Goal: Task Accomplishment & Management: Manage account settings

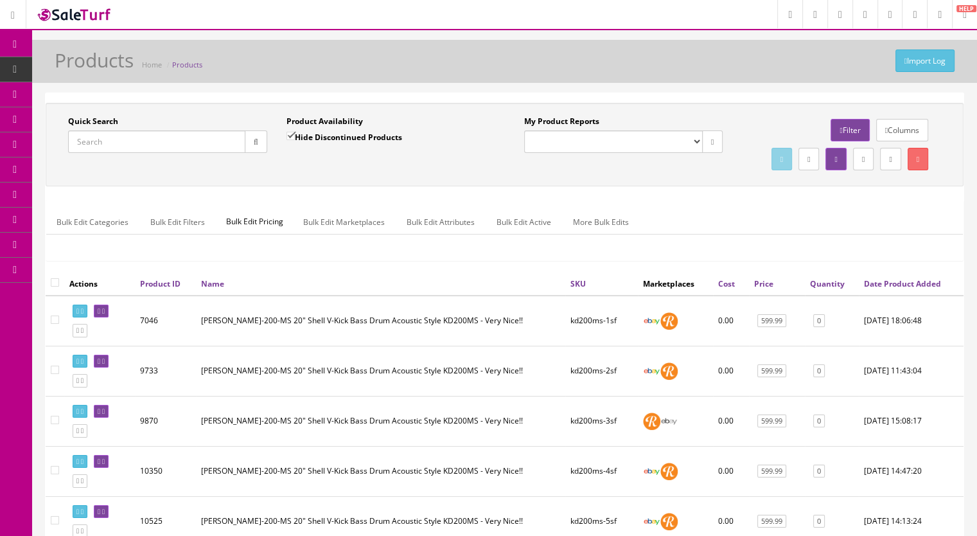
click at [114, 71] on span "Products" at bounding box center [98, 69] width 31 height 11
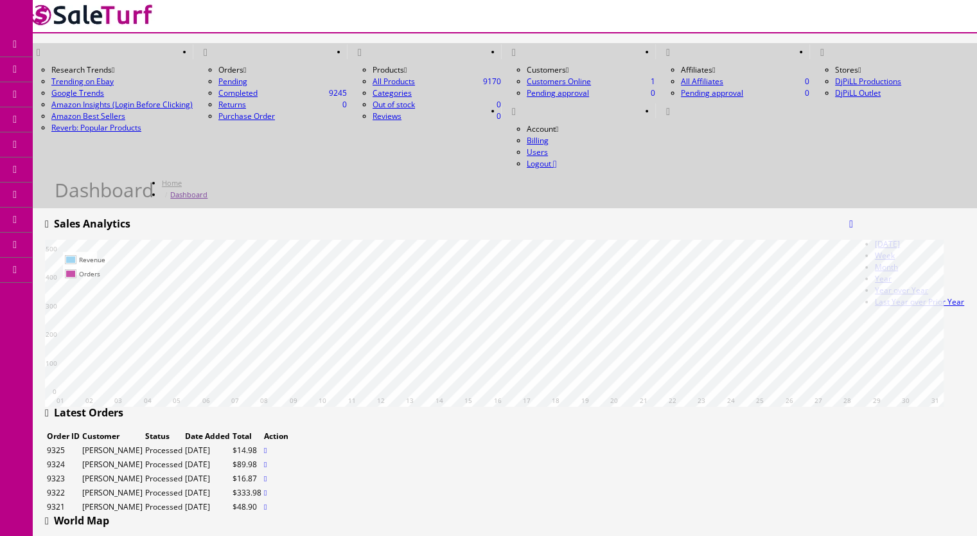
click at [103, 60] on link "Products" at bounding box center [99, 69] width 135 height 25
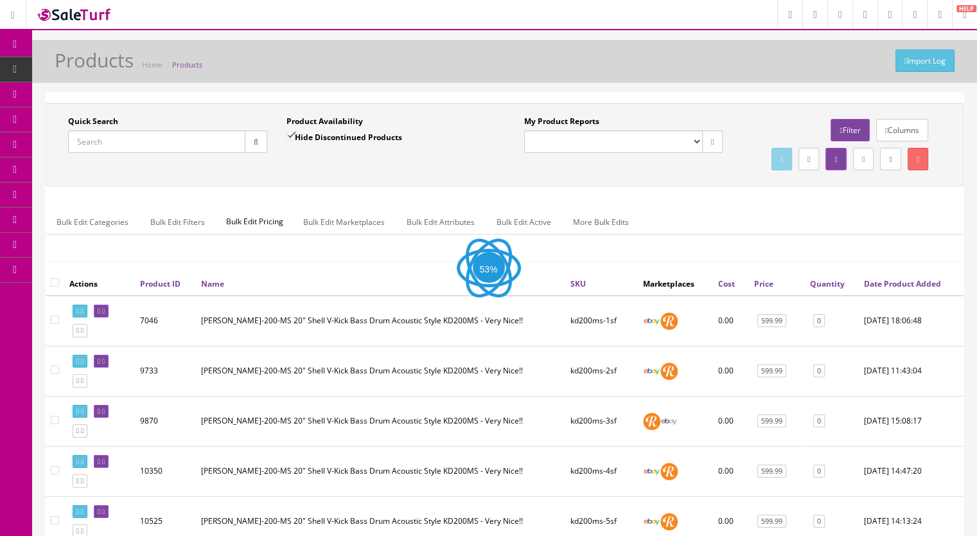
click at [104, 142] on input "Quick Search" at bounding box center [156, 141] width 177 height 22
type input "lrodx5-"
click at [286, 132] on input "Hide Discontinued Products" at bounding box center [290, 136] width 8 height 8
checkbox input "false"
click at [259, 148] on button "button" at bounding box center [256, 141] width 22 height 22
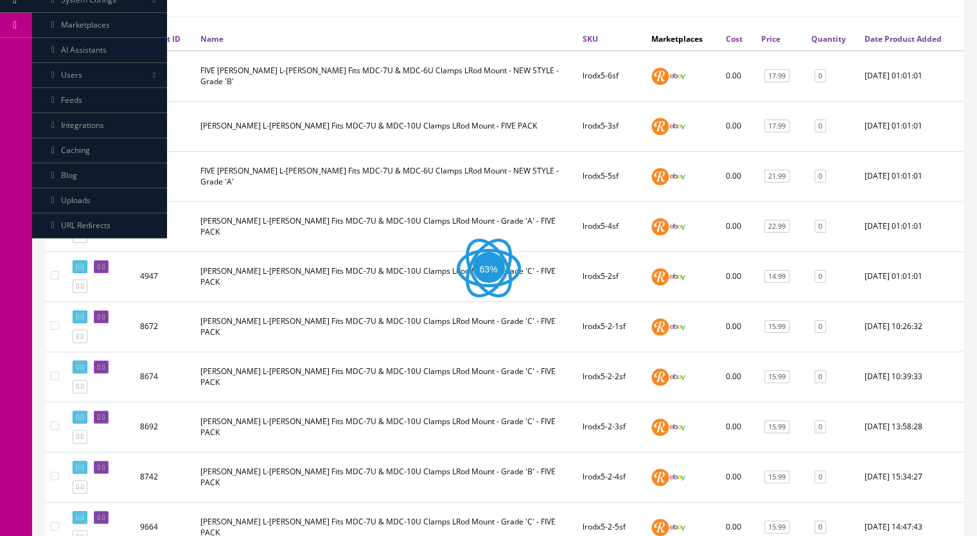
scroll to position [257, 0]
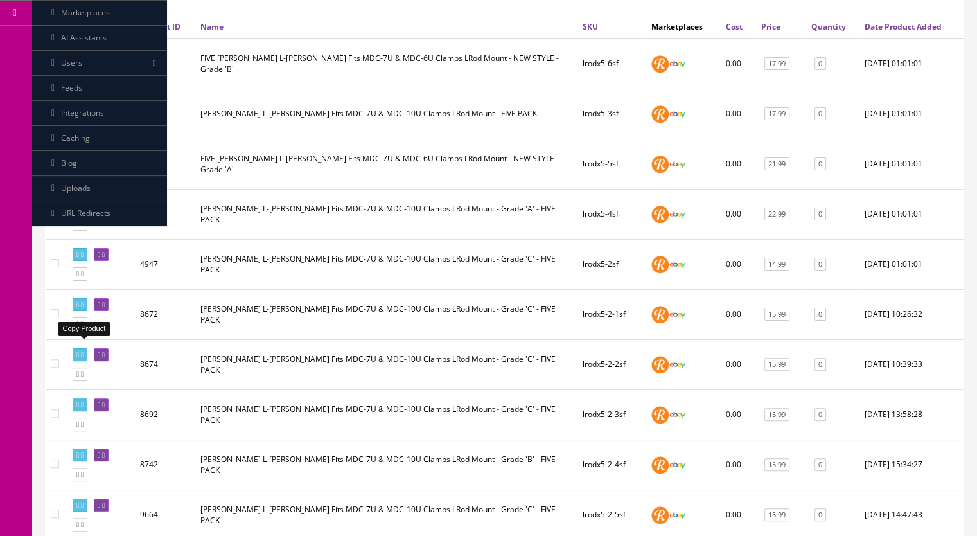
click at [83, 327] on icon at bounding box center [82, 323] width 3 height 7
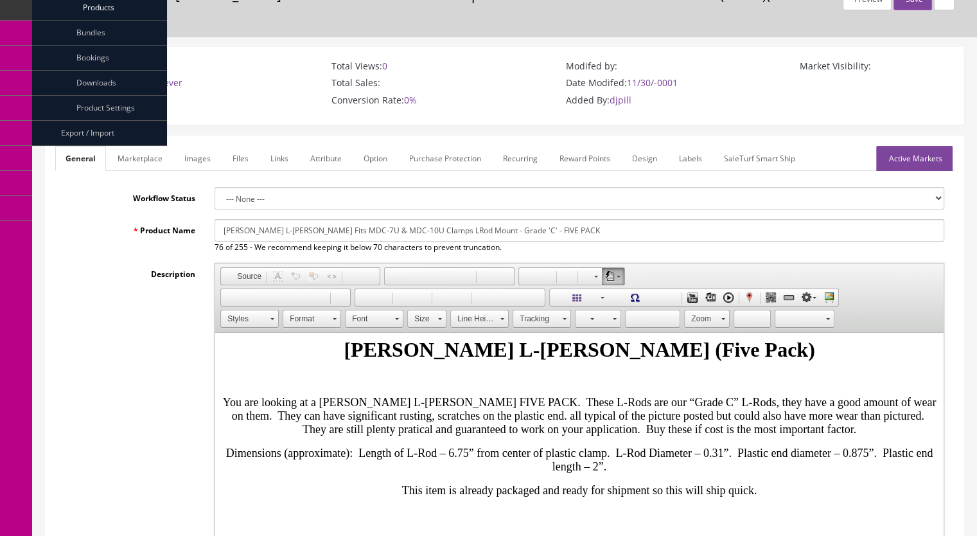
scroll to position [385, 0]
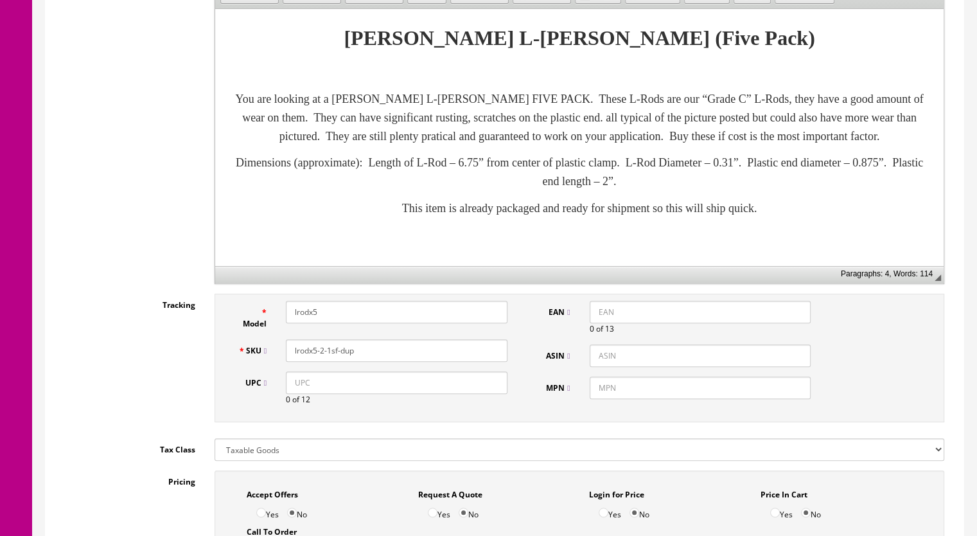
drag, startPoint x: 362, startPoint y: 338, endPoint x: 329, endPoint y: 343, distance: 33.7
click at [329, 343] on input "lrodx5-2-1sf-dup" at bounding box center [397, 350] width 222 height 22
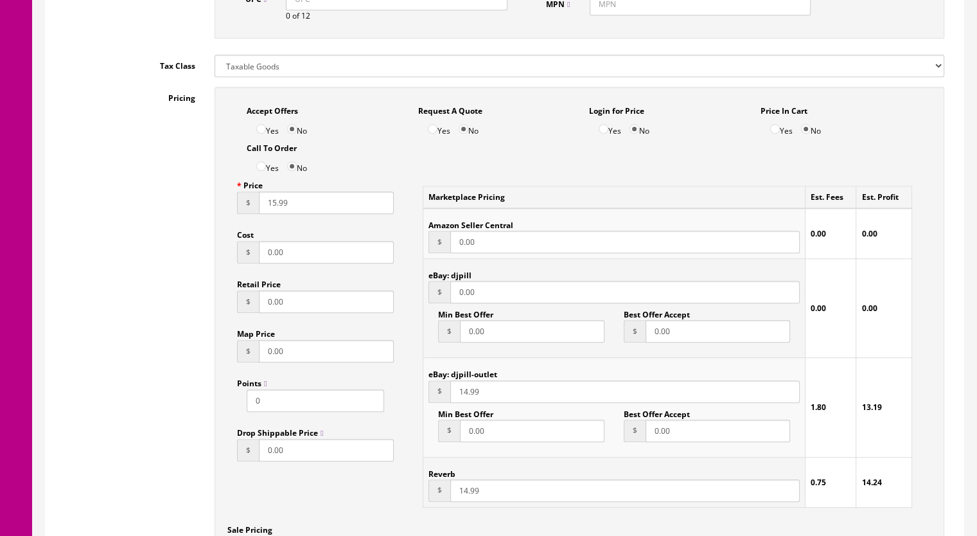
scroll to position [771, 0]
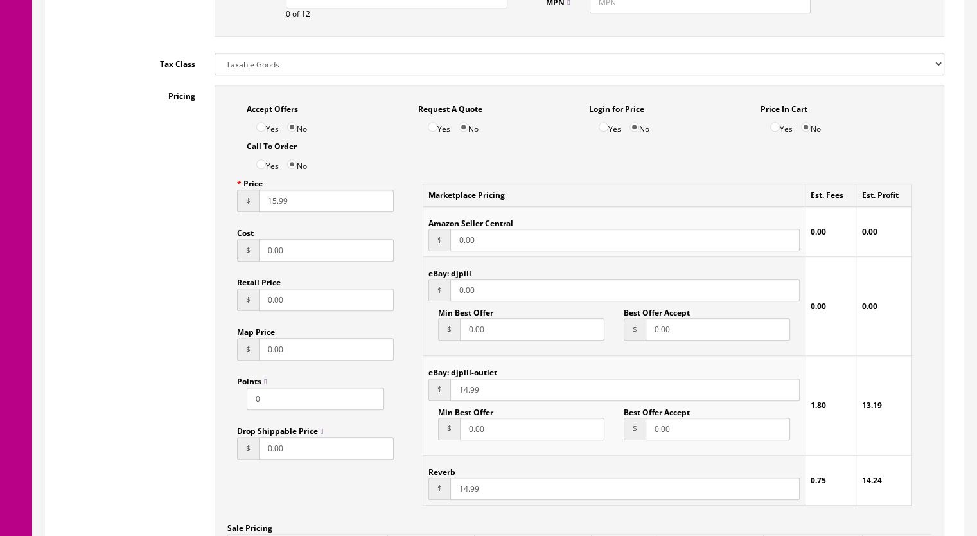
type input "lrodx5-2-8sf"
click at [462, 477] on input "14.99" at bounding box center [624, 488] width 349 height 22
type input "16.99"
click at [462, 381] on input "14.99" at bounding box center [624, 389] width 349 height 22
type input "16.99"
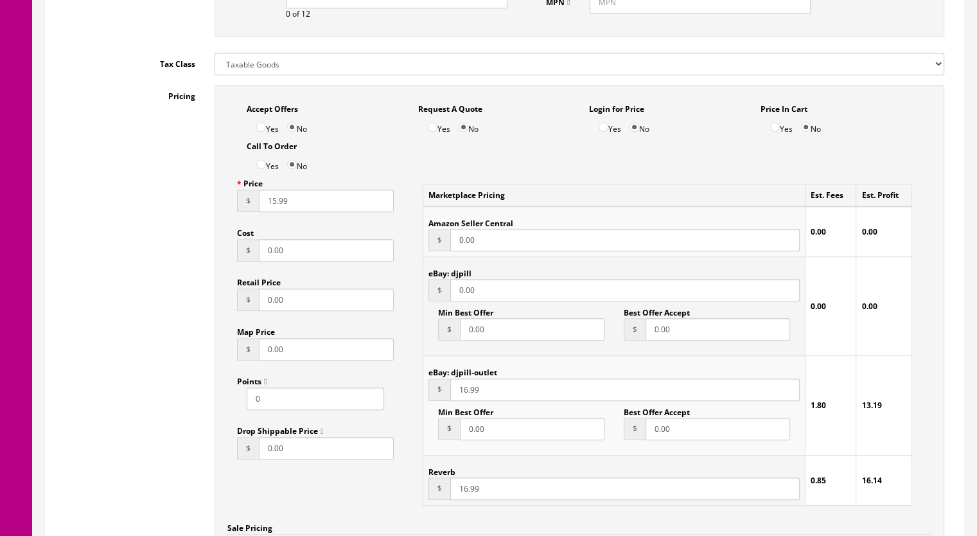
click at [270, 193] on input "15.99" at bounding box center [326, 200] width 135 height 22
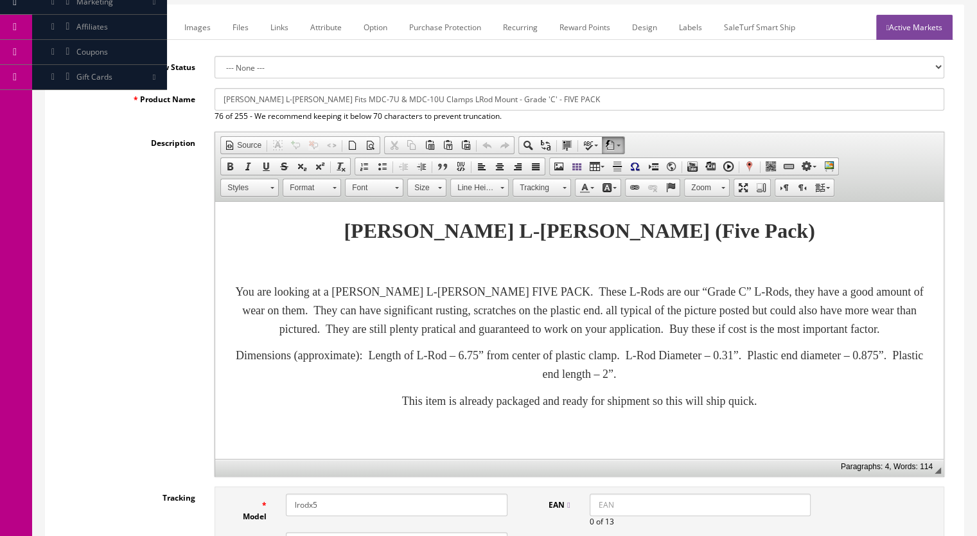
scroll to position [0, 0]
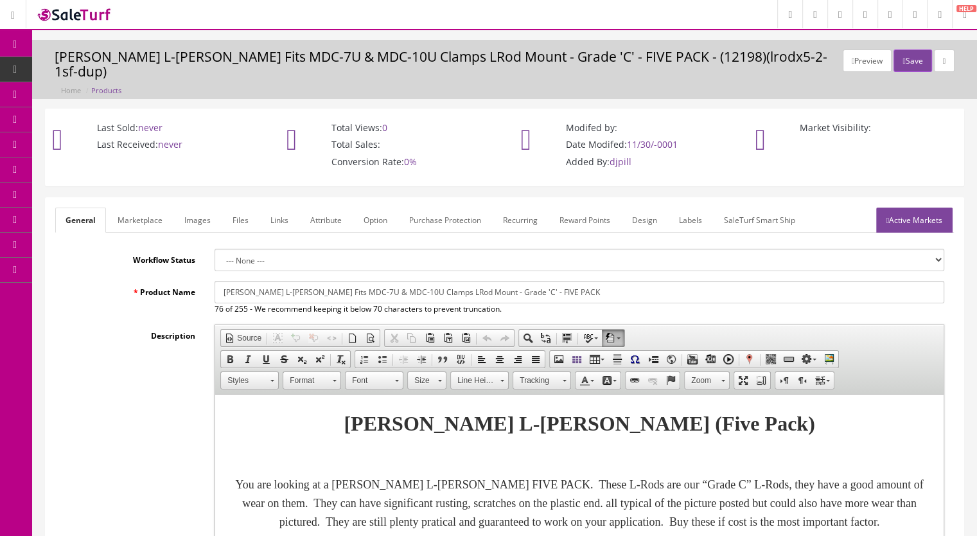
type input "16.99"
click at [136, 207] on link "Marketplace" at bounding box center [139, 219] width 65 height 25
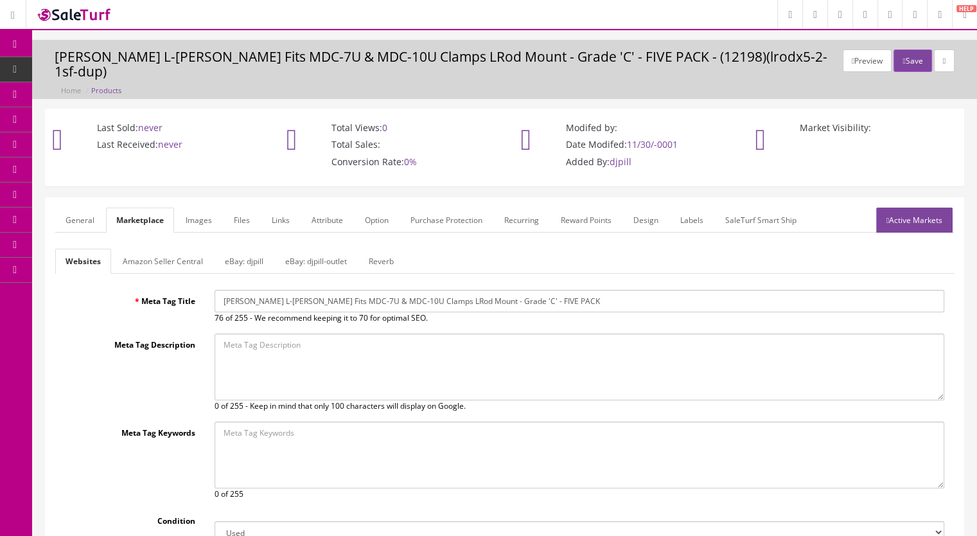
click at [394, 249] on link "Reverb" at bounding box center [381, 261] width 46 height 25
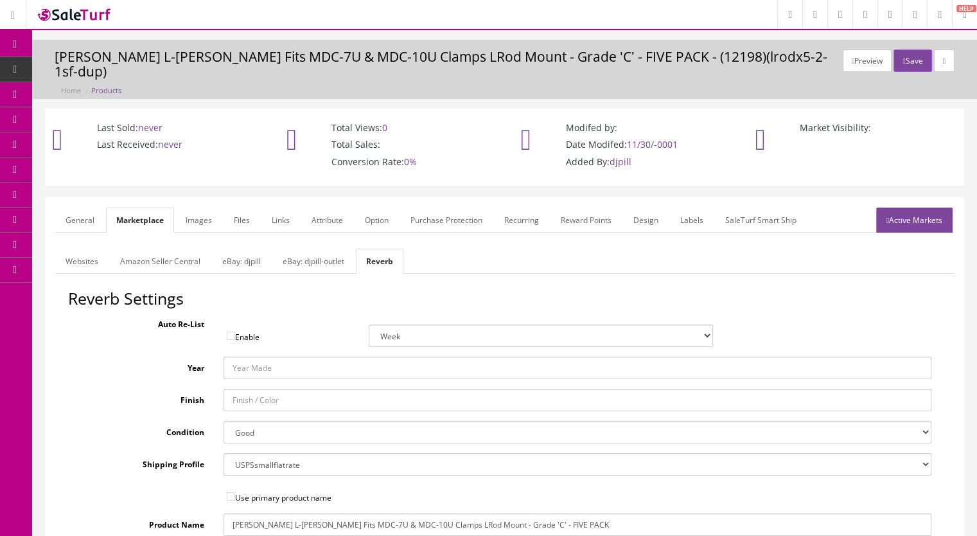
click at [210, 207] on link "Images" at bounding box center [198, 219] width 47 height 25
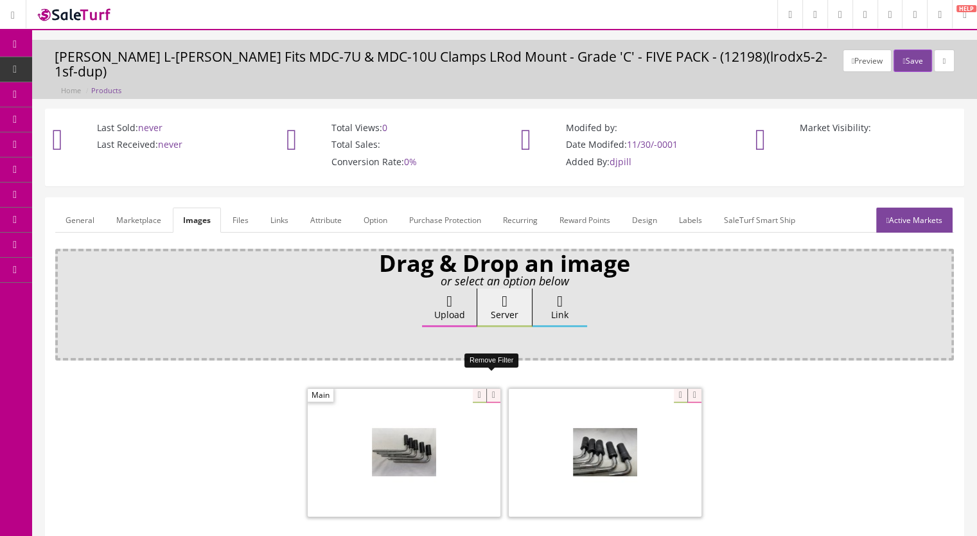
click at [493, 389] on icon at bounding box center [493, 396] width 14 height 14
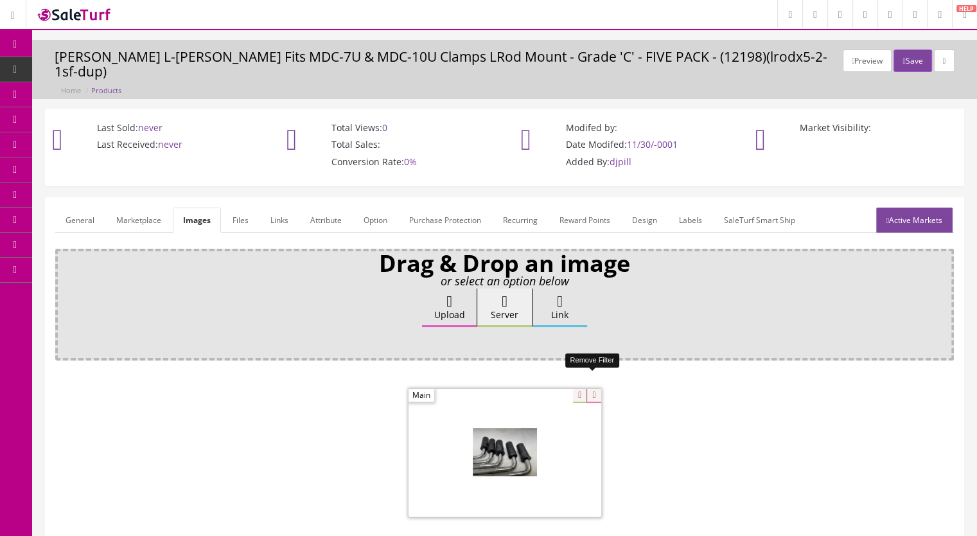
click at [590, 389] on icon at bounding box center [593, 396] width 14 height 14
click at [907, 207] on link "Active Markets" at bounding box center [914, 219] width 76 height 25
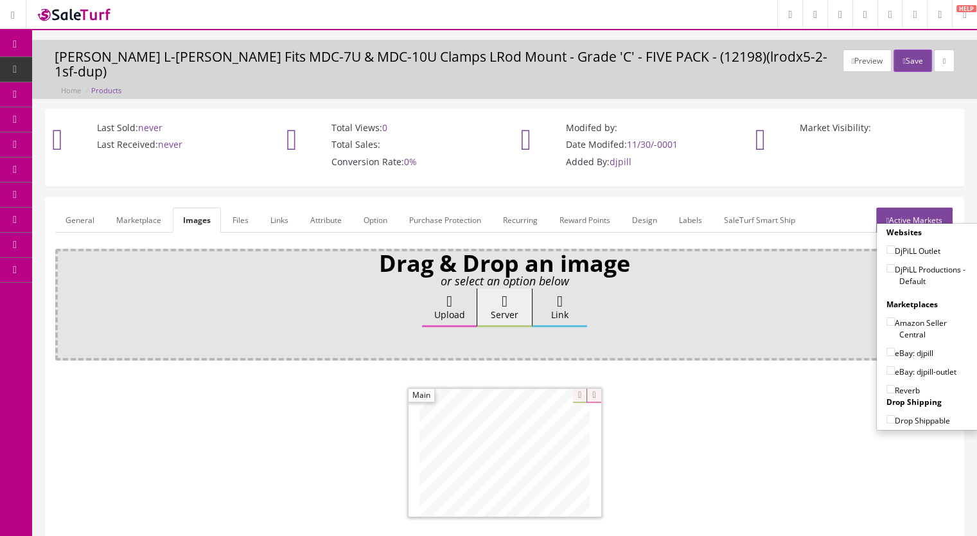
drag, startPoint x: 882, startPoint y: 254, endPoint x: 884, endPoint y: 275, distance: 21.9
click at [886, 264] on input"] "DjPiLL Productions - Default" at bounding box center [890, 268] width 8 height 8
checkbox input"] "true"
drag, startPoint x: 884, startPoint y: 351, endPoint x: 890, endPoint y: 368, distance: 17.9
click at [886, 366] on input"] "eBay: djpill-outlet" at bounding box center [890, 370] width 8 height 8
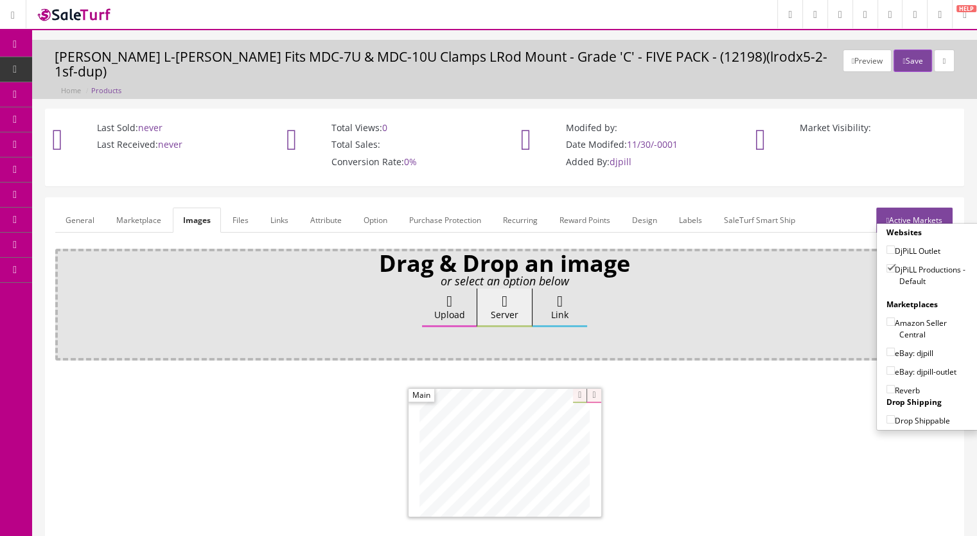
checkbox input"] "true"
drag, startPoint x: 887, startPoint y: 370, endPoint x: 896, endPoint y: 371, distance: 9.0
click at [887, 385] on input"] "Reverb" at bounding box center [890, 389] width 8 height 8
checkbox input"] "true"
click at [900, 55] on button "Save" at bounding box center [912, 60] width 38 height 22
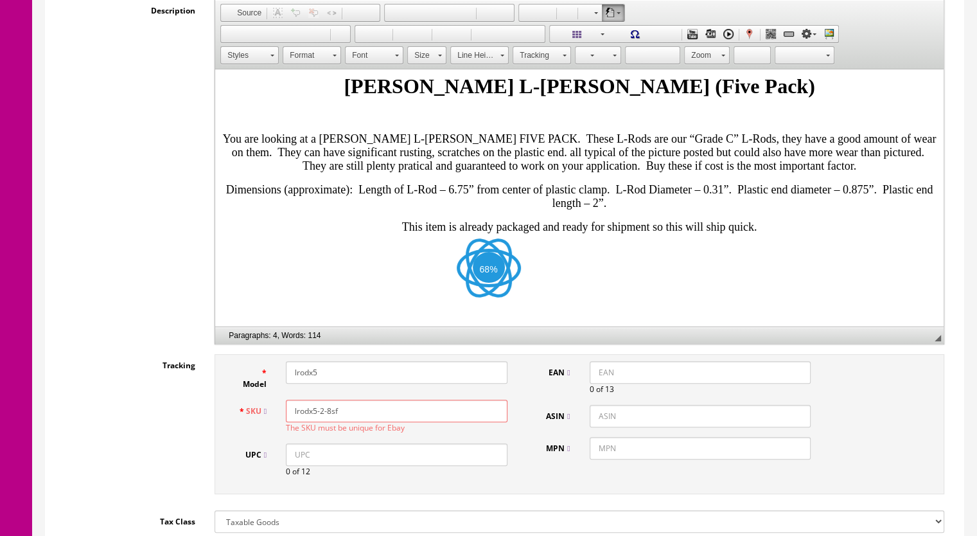
scroll to position [385, 0]
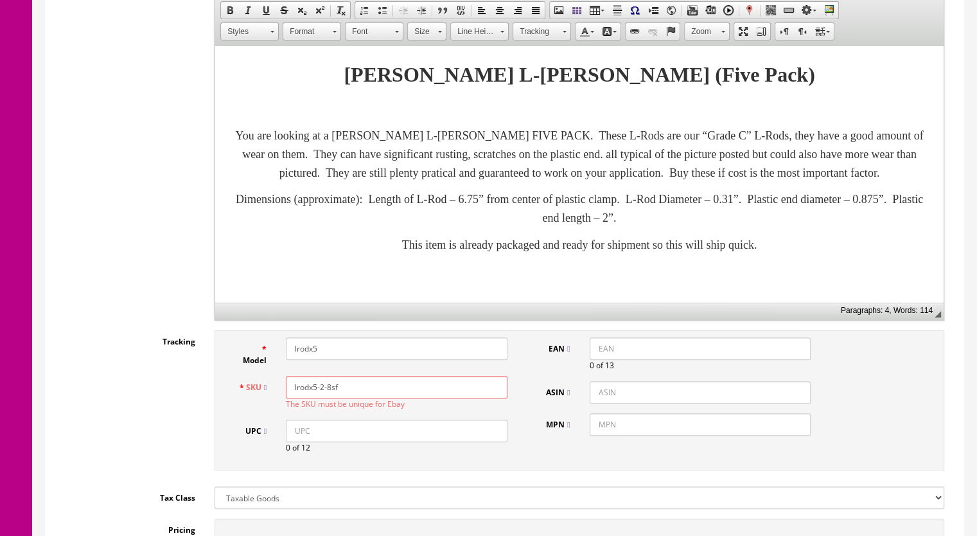
drag, startPoint x: 347, startPoint y: 370, endPoint x: 319, endPoint y: 377, distance: 28.5
click at [319, 377] on input "lrodx5-2-8sf" at bounding box center [397, 387] width 222 height 22
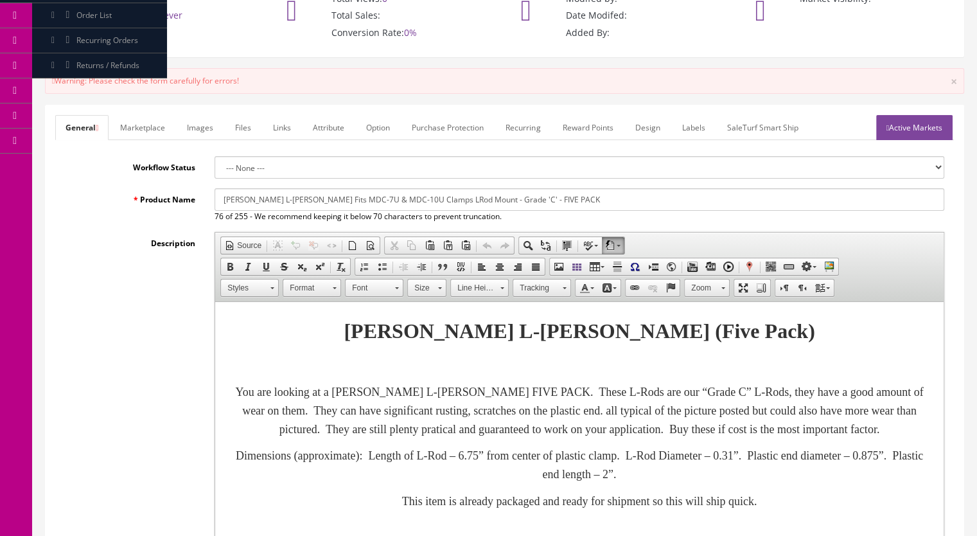
scroll to position [128, 0]
type input "lrodx5-8sf"
click at [914, 116] on link "Active Markets" at bounding box center [914, 128] width 76 height 25
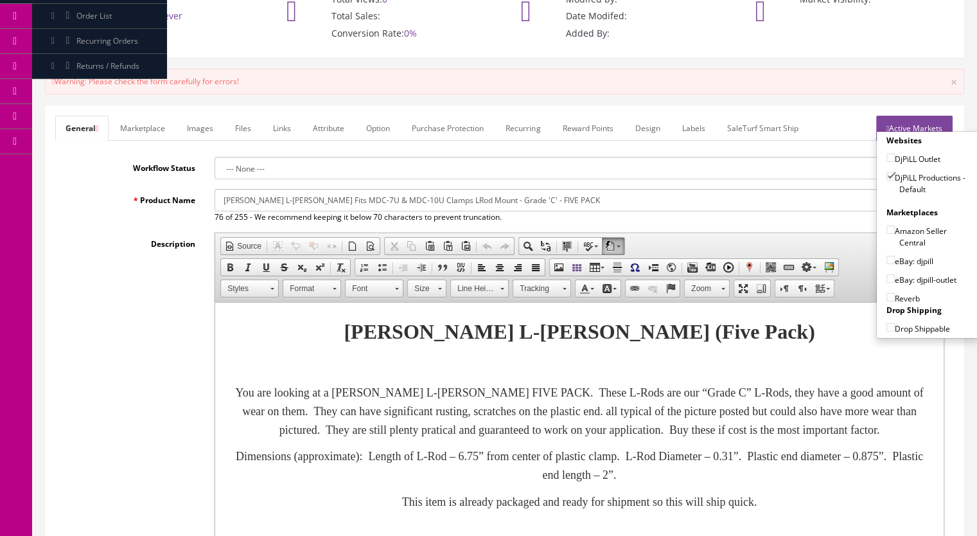
click at [886, 274] on input"] "eBay: djpill-outlet" at bounding box center [890, 278] width 8 height 8
checkbox input"] "true"
click at [886, 293] on input"] "Reverb" at bounding box center [890, 297] width 8 height 8
checkbox input"] "true"
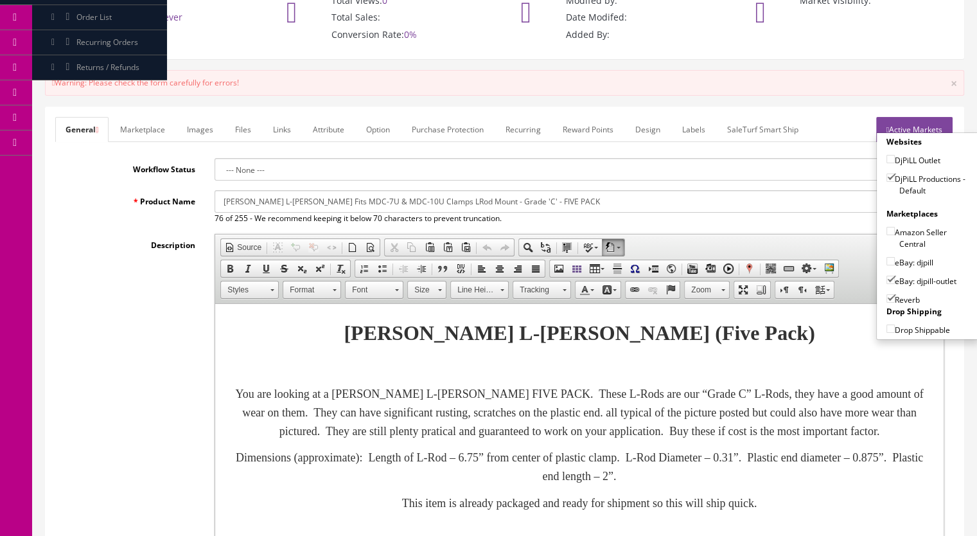
scroll to position [0, 0]
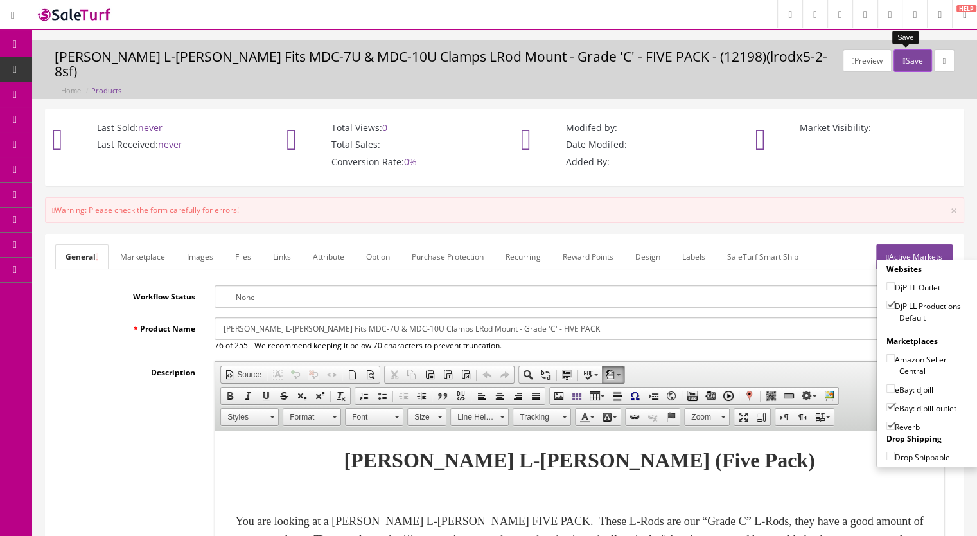
click at [901, 63] on button "Save" at bounding box center [912, 60] width 38 height 22
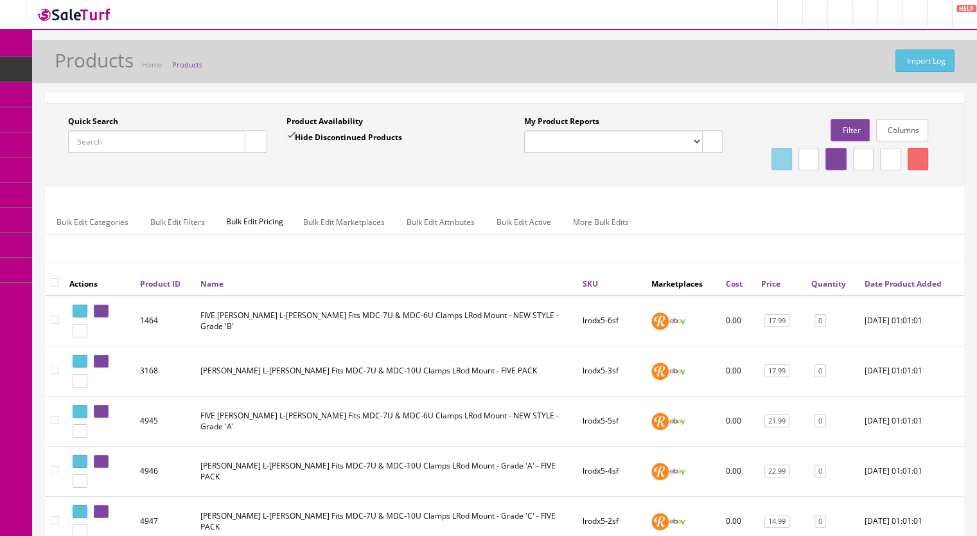
click at [141, 146] on input "Quick Search" at bounding box center [156, 141] width 177 height 22
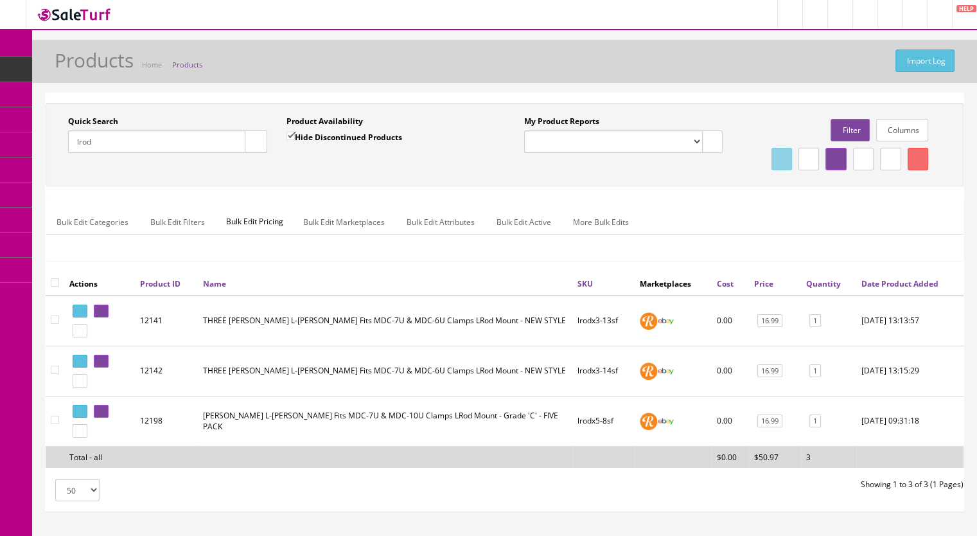
type input "lrod"
click at [105, 315] on icon at bounding box center [103, 311] width 3 height 7
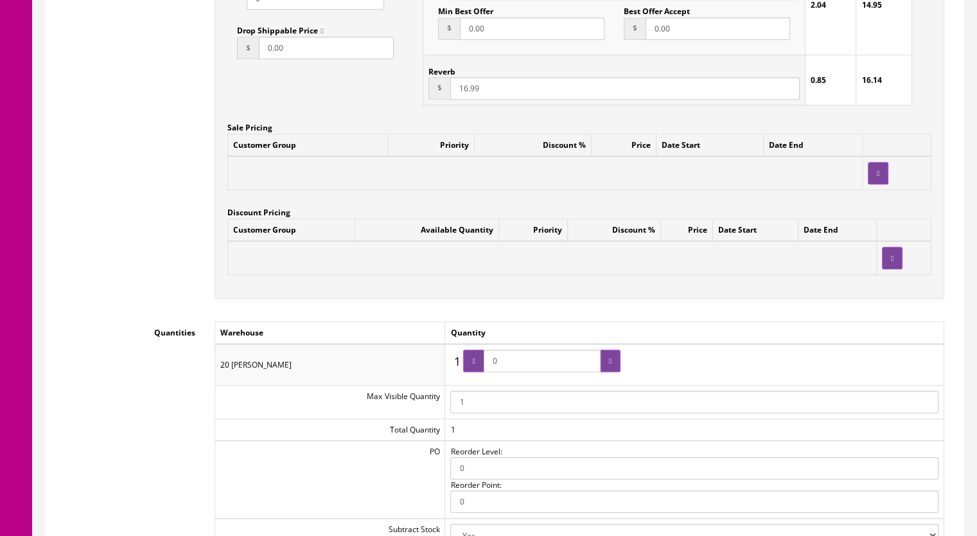
scroll to position [835, 0]
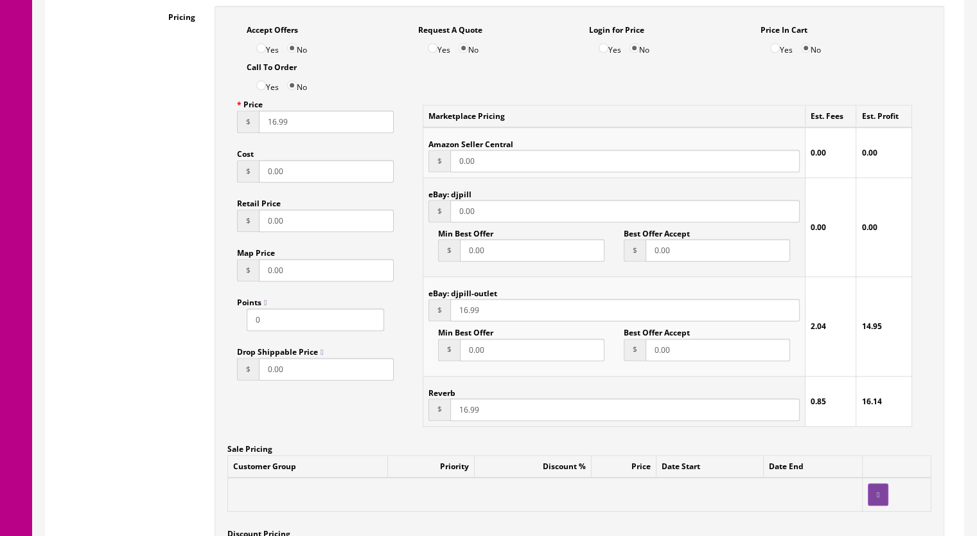
click at [461, 411] on input "16.99" at bounding box center [624, 409] width 349 height 22
type input "15.99"
click at [460, 315] on input "16.99" at bounding box center [624, 310] width 349 height 22
type input "15.99"
click at [268, 130] on input "16.99" at bounding box center [326, 121] width 135 height 22
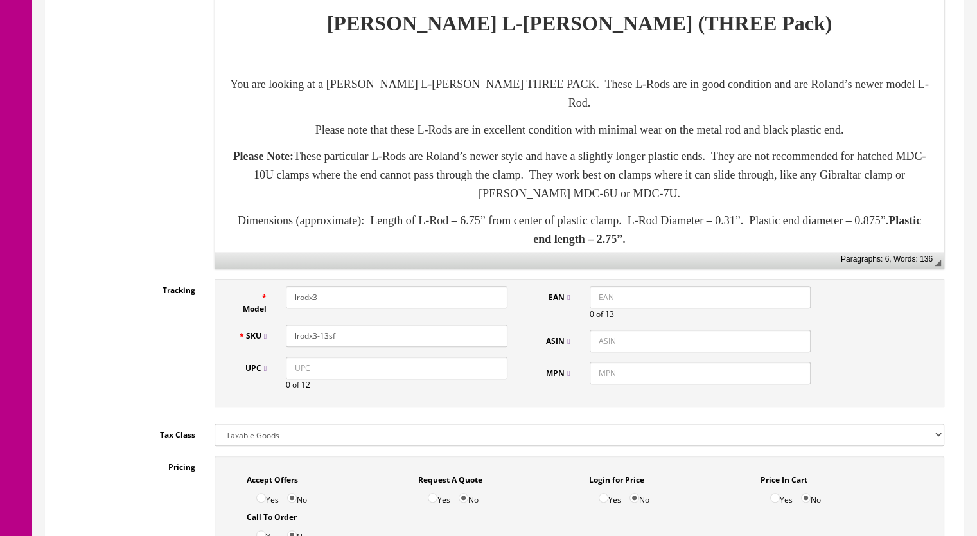
scroll to position [0, 0]
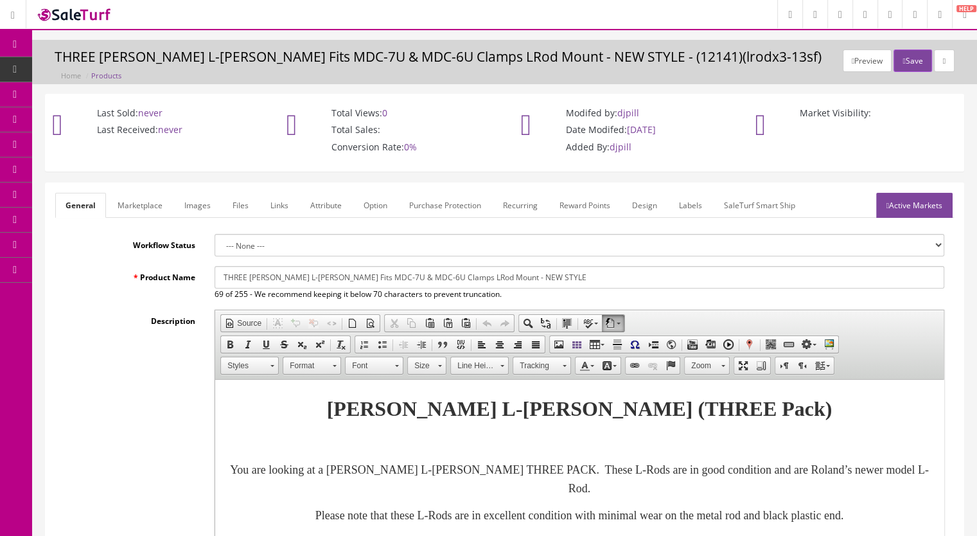
type input "15.99"
click at [908, 60] on button "Save" at bounding box center [912, 60] width 38 height 22
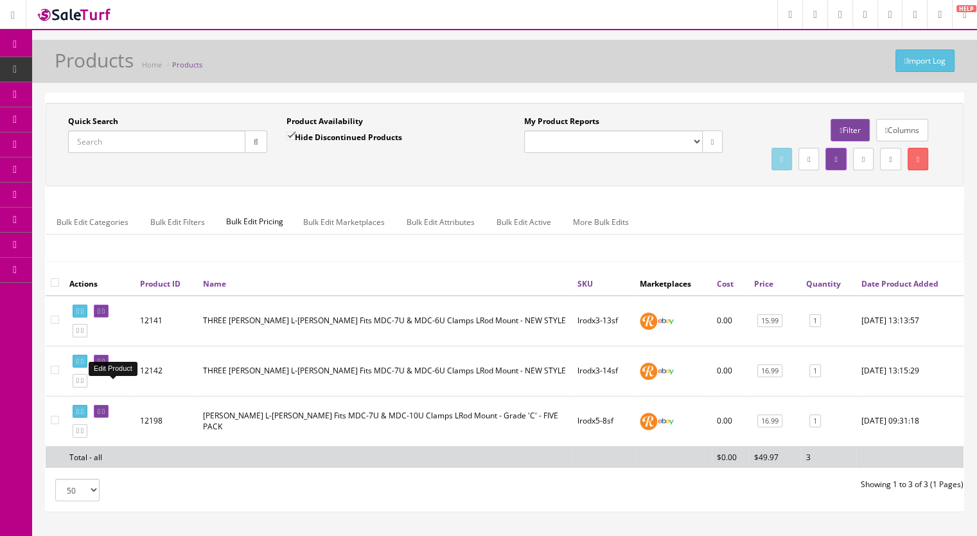
click at [105, 365] on icon at bounding box center [103, 361] width 3 height 7
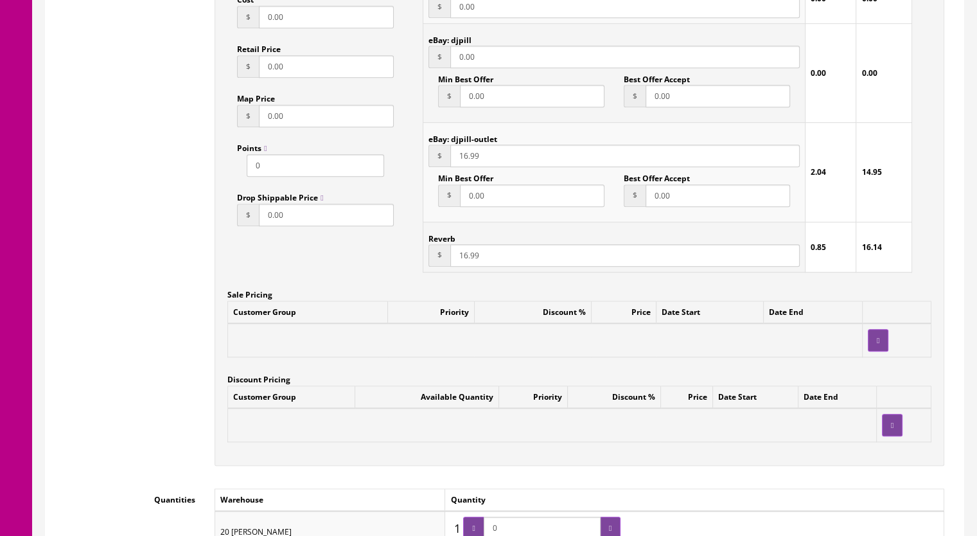
scroll to position [963, 0]
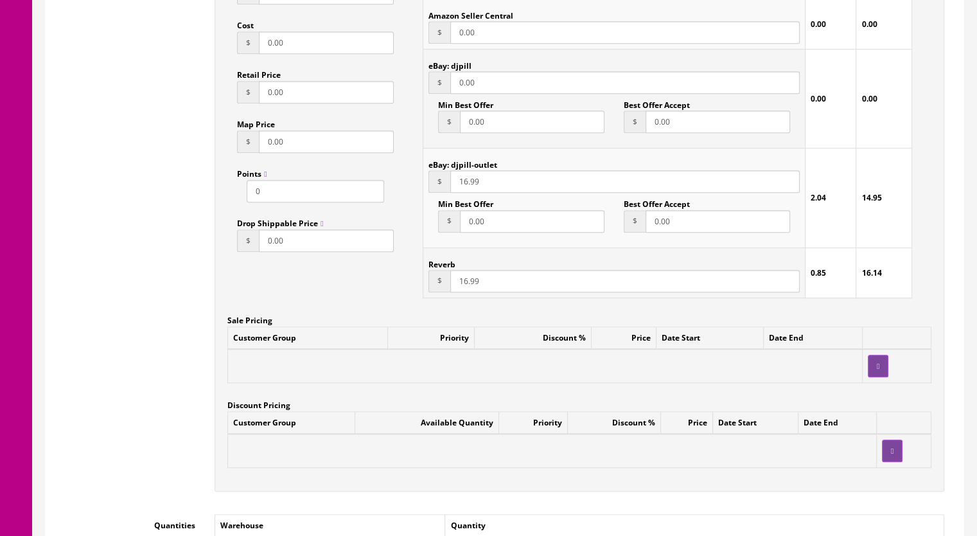
click at [461, 286] on input "16.99" at bounding box center [624, 281] width 349 height 22
type input "15.99"
click at [464, 184] on input "16.99" at bounding box center [624, 181] width 349 height 22
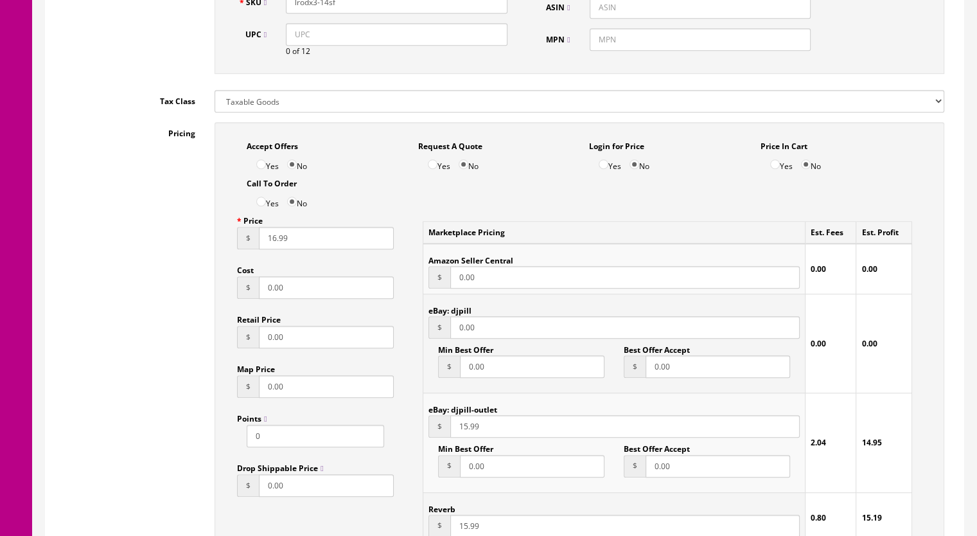
scroll to position [706, 0]
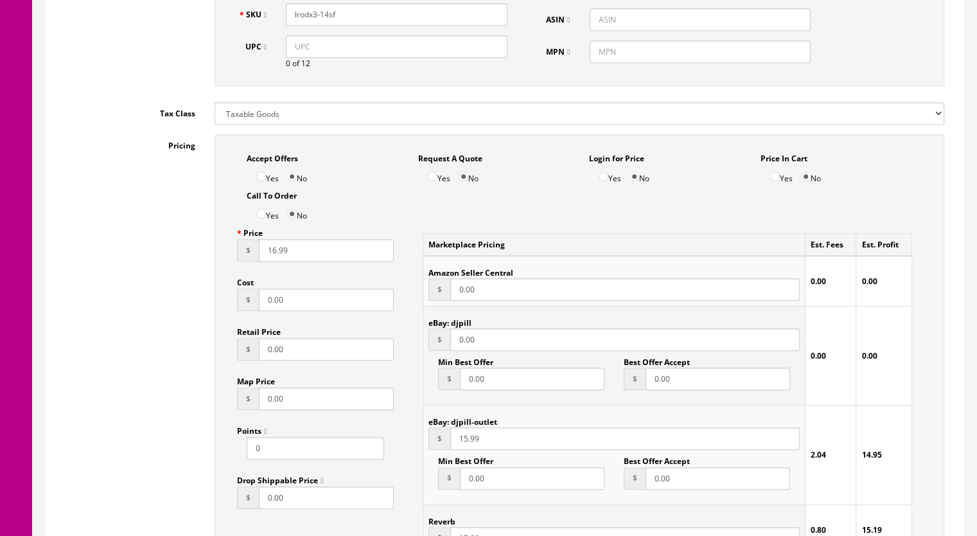
type input "15.99"
click at [271, 258] on input "16.99" at bounding box center [326, 250] width 135 height 22
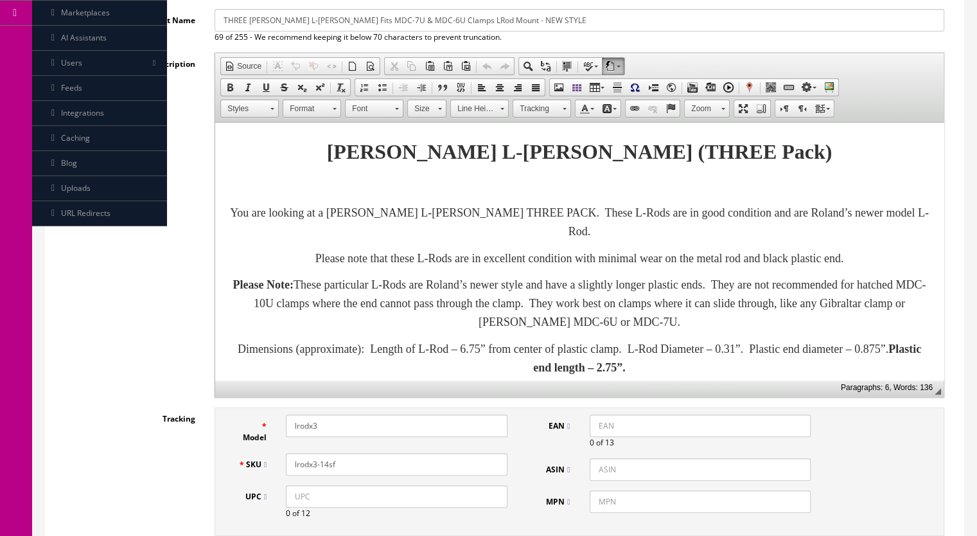
scroll to position [0, 0]
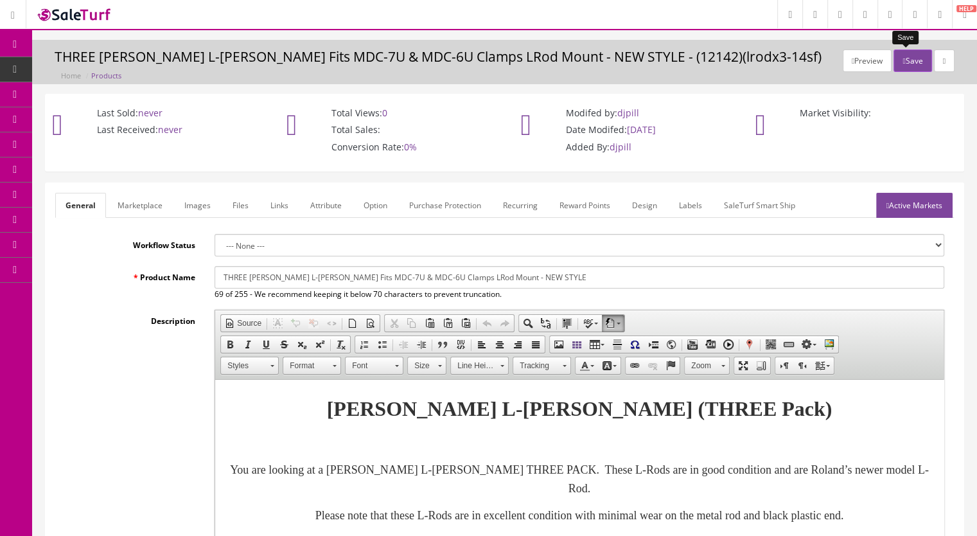
type input "15.99"
click at [909, 67] on button "Save" at bounding box center [912, 60] width 38 height 22
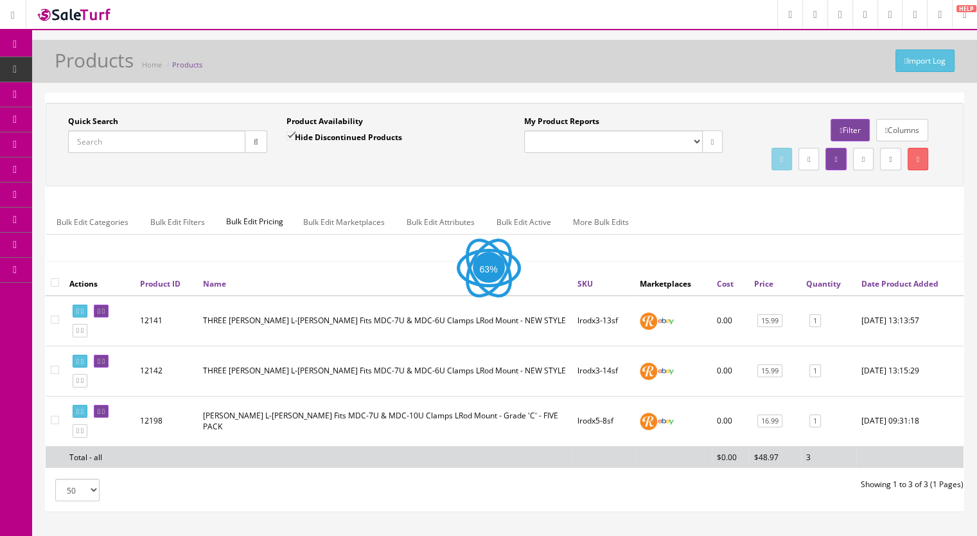
click at [124, 144] on input "Quick Search" at bounding box center [156, 141] width 177 height 22
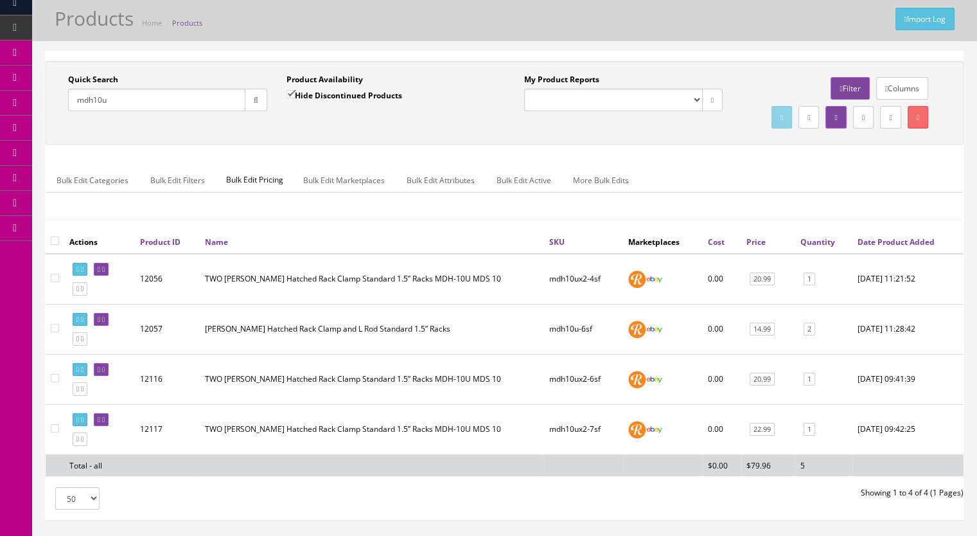
scroll to position [64, 0]
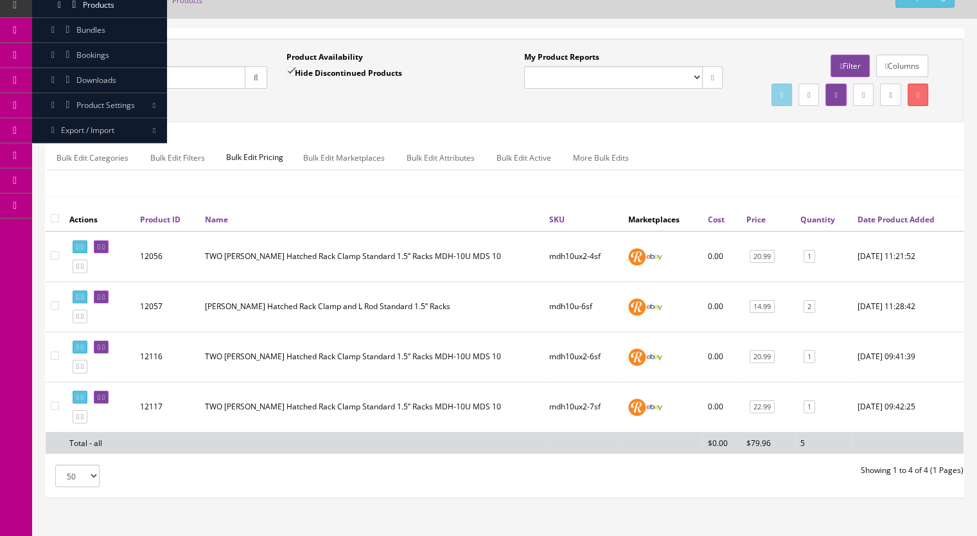
drag, startPoint x: 121, startPoint y: 78, endPoint x: 93, endPoint y: 83, distance: 28.2
click at [93, 83] on input "mdh10u" at bounding box center [156, 77] width 177 height 22
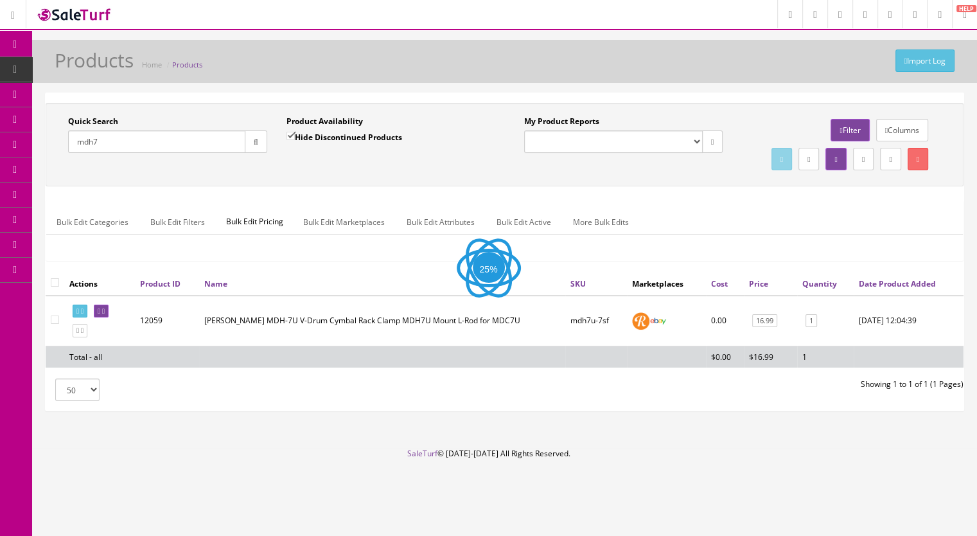
scroll to position [3, 0]
click at [127, 146] on input "mdh7" at bounding box center [156, 141] width 177 height 22
type input "mdh6"
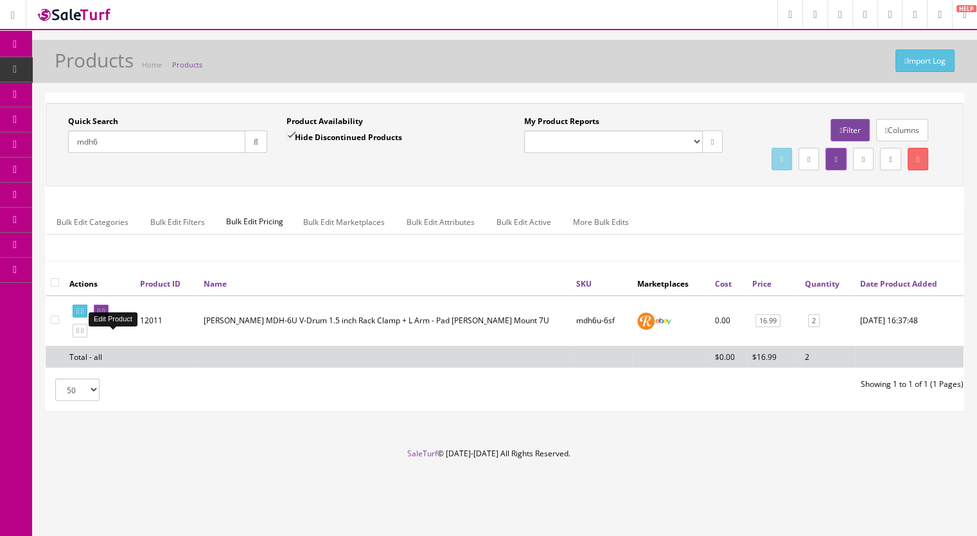
click at [109, 318] on link at bounding box center [101, 310] width 15 height 13
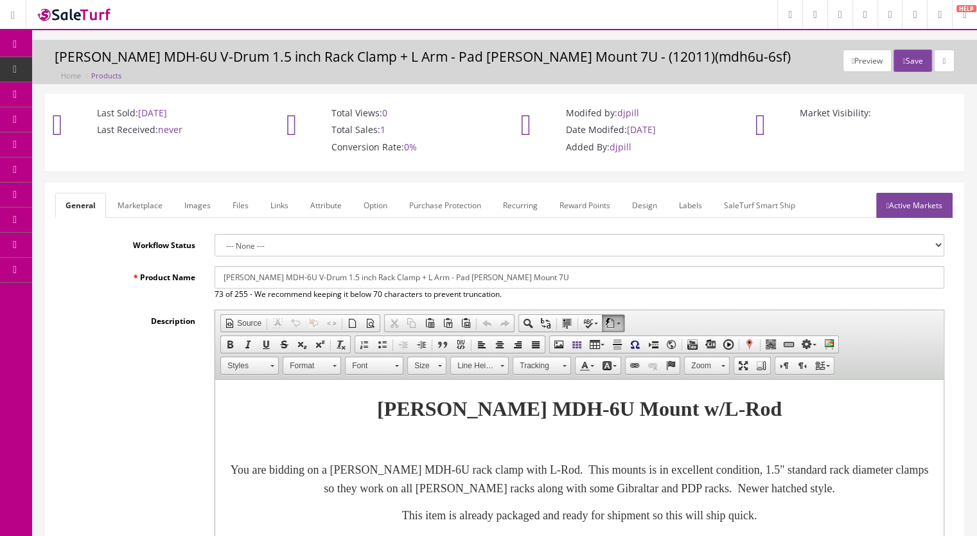
click at [138, 201] on link "Marketplace" at bounding box center [139, 205] width 65 height 25
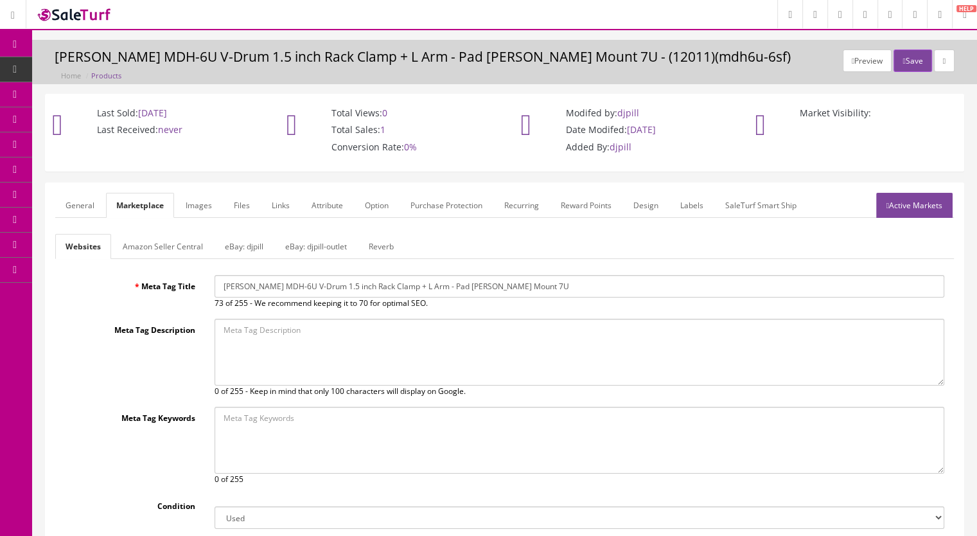
click at [329, 246] on link "eBay: djpill-outlet" at bounding box center [316, 246] width 82 height 25
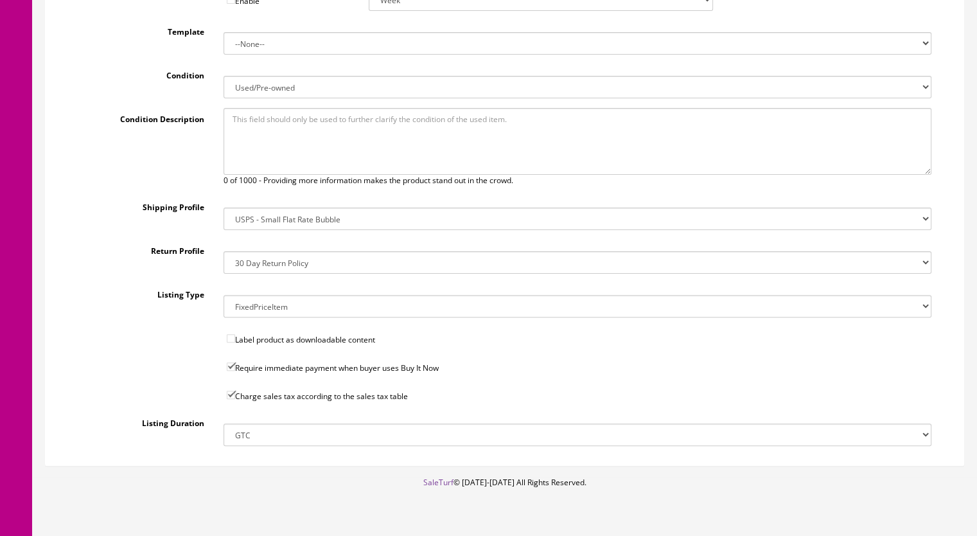
scroll to position [128, 0]
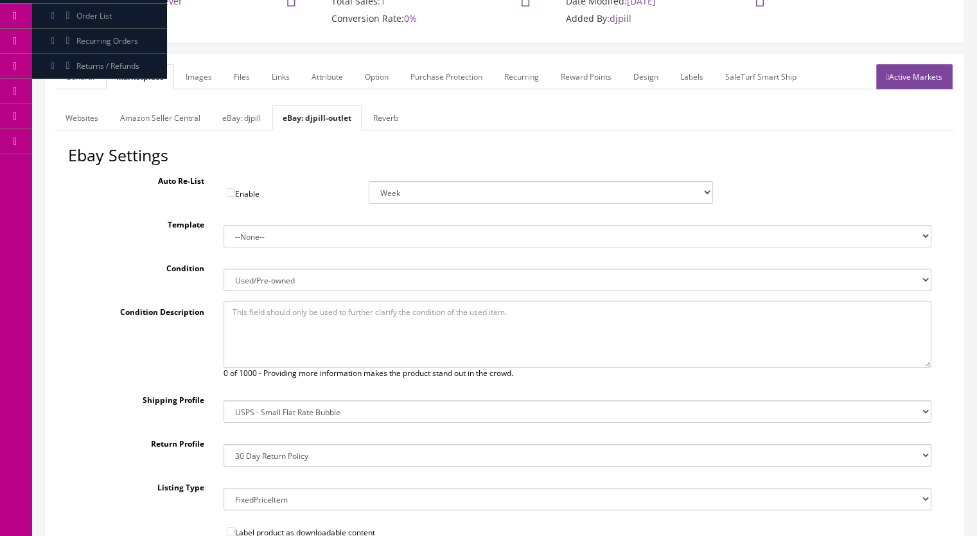
click at [234, 124] on link "eBay: djpill" at bounding box center [241, 117] width 59 height 25
click at [272, 409] on select "14x12x6 Box Flat Rate - 19.99 14x14x5 Box 12x12x5 Box 13x13x5 Box 13x13x4 Box 1…" at bounding box center [577, 411] width 708 height 22
select select "34"
click at [223, 400] on select "14x12x6 Box Flat Rate - 19.99 14x14x5 Box 12x12x5 Box 13x13x5 Box 13x13x4 Box 1…" at bounding box center [577, 411] width 708 height 22
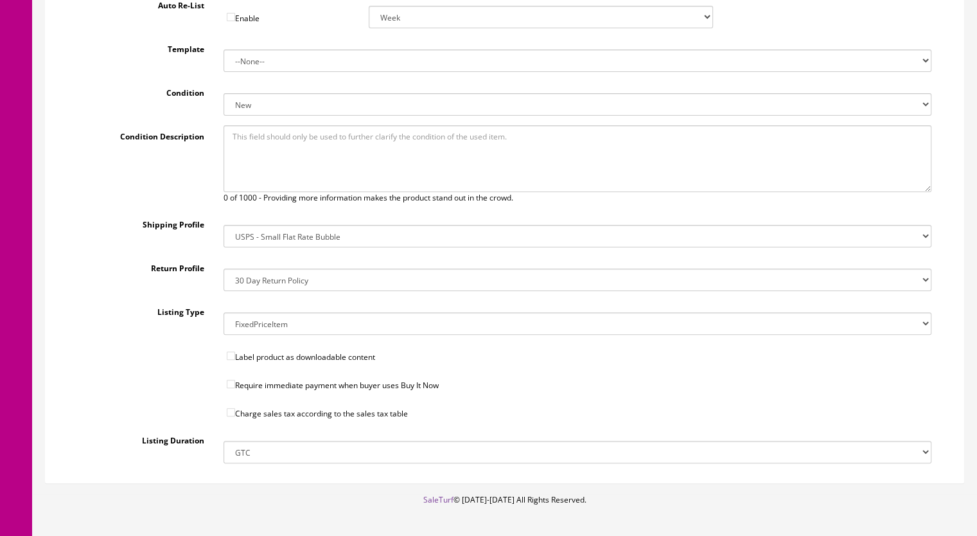
scroll to position [321, 0]
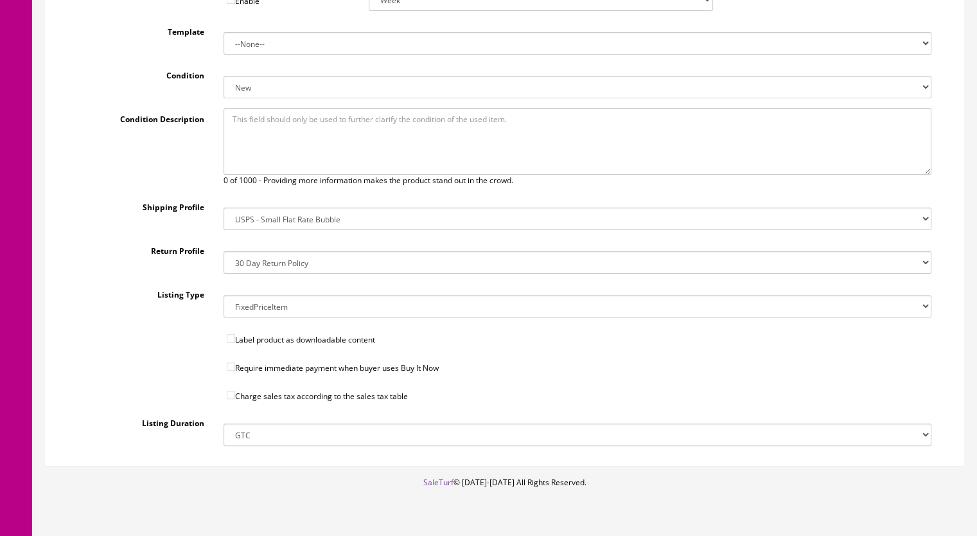
click at [231, 392] on input"] "Charge sales tax according to the sales tax table" at bounding box center [231, 394] width 8 height 8
checkbox input"] "true"
click at [231, 365] on input"] "Require immediate payment when buyer uses Buy It Now" at bounding box center [231, 366] width 8 height 8
checkbox input"] "true"
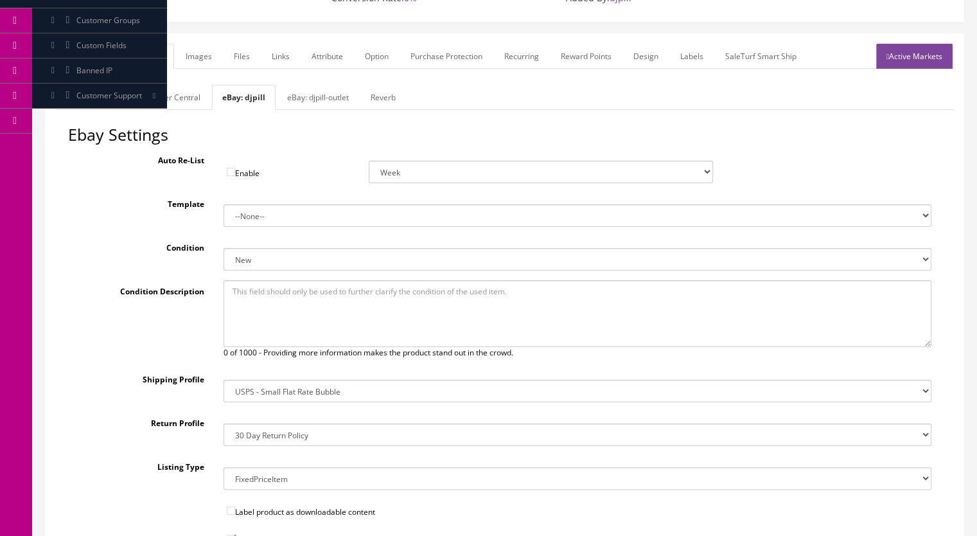
scroll to position [128, 0]
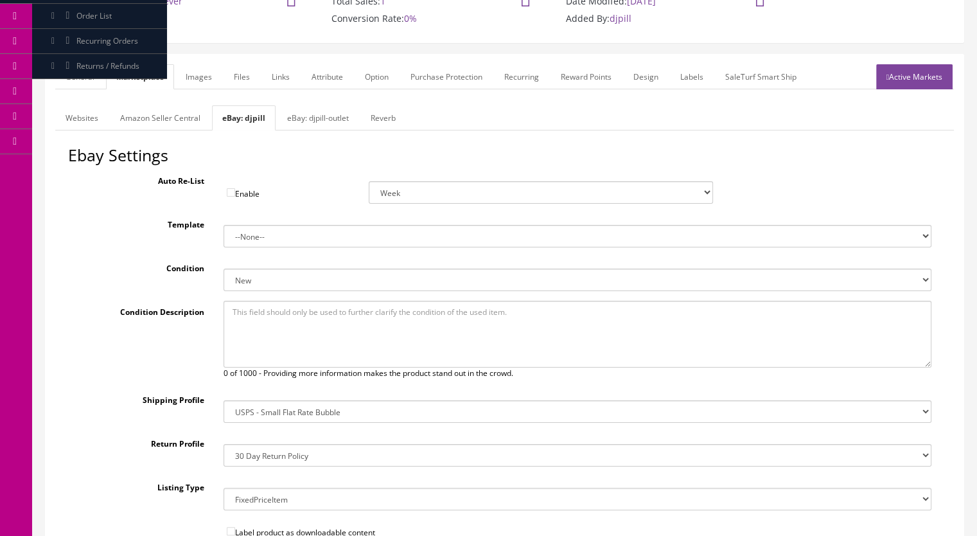
click at [281, 274] on select "New New other New with defects Manufacturer refurbished Seller refurbished Used…" at bounding box center [577, 279] width 708 height 22
select select "3000"
click at [223, 268] on select "New New other New with defects Manufacturer refurbished Seller refurbished Used…" at bounding box center [577, 279] width 708 height 22
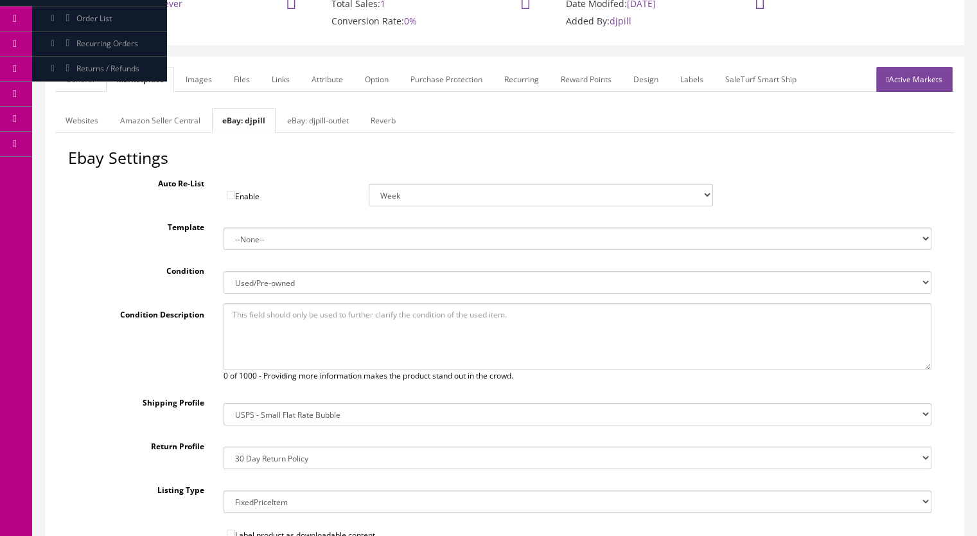
scroll to position [28, 0]
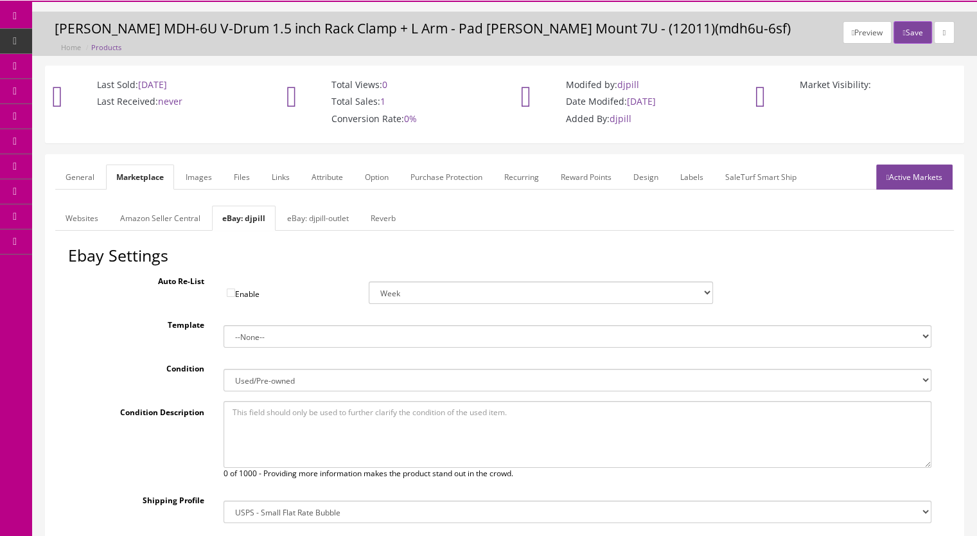
click at [326, 218] on link "eBay: djpill-outlet" at bounding box center [318, 217] width 82 height 25
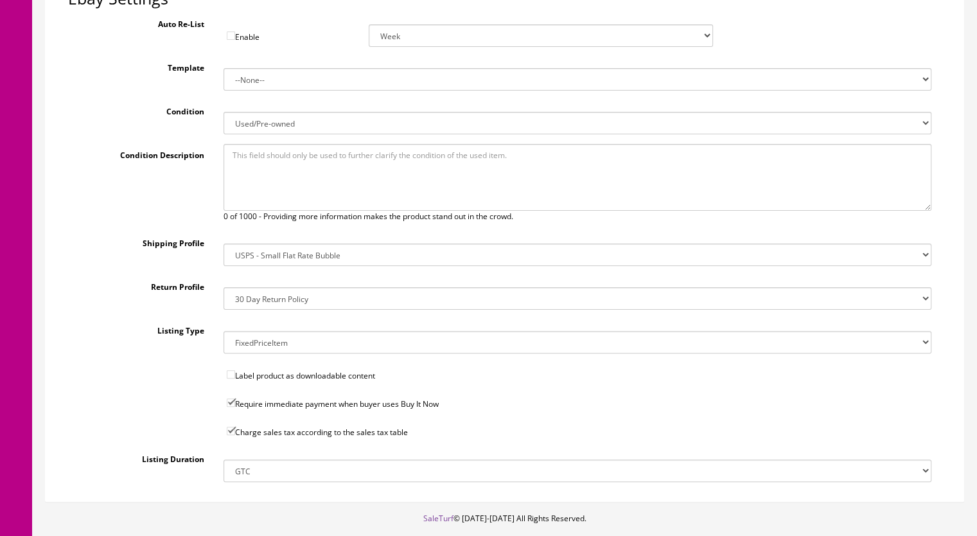
scroll to position [0, 0]
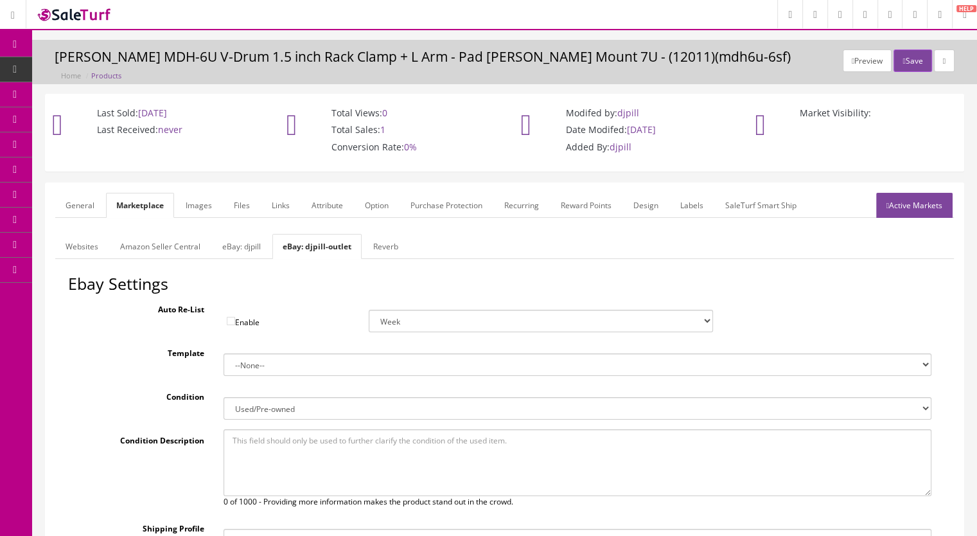
click at [245, 243] on link "eBay: djpill" at bounding box center [241, 246] width 59 height 25
click at [914, 198] on link "Active Markets" at bounding box center [914, 205] width 76 height 25
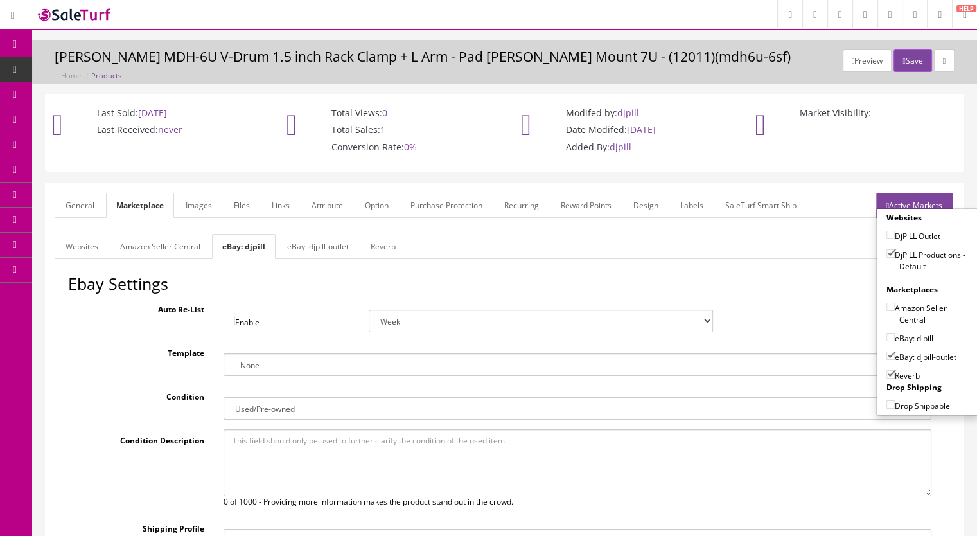
click at [886, 339] on input"] "eBay: djpill" at bounding box center [890, 337] width 8 height 8
checkbox input"] "true"
click at [886, 351] on input"] "eBay: djpill-outlet" at bounding box center [890, 355] width 8 height 8
checkbox input"] "false"
click at [907, 61] on button "Save" at bounding box center [912, 60] width 38 height 22
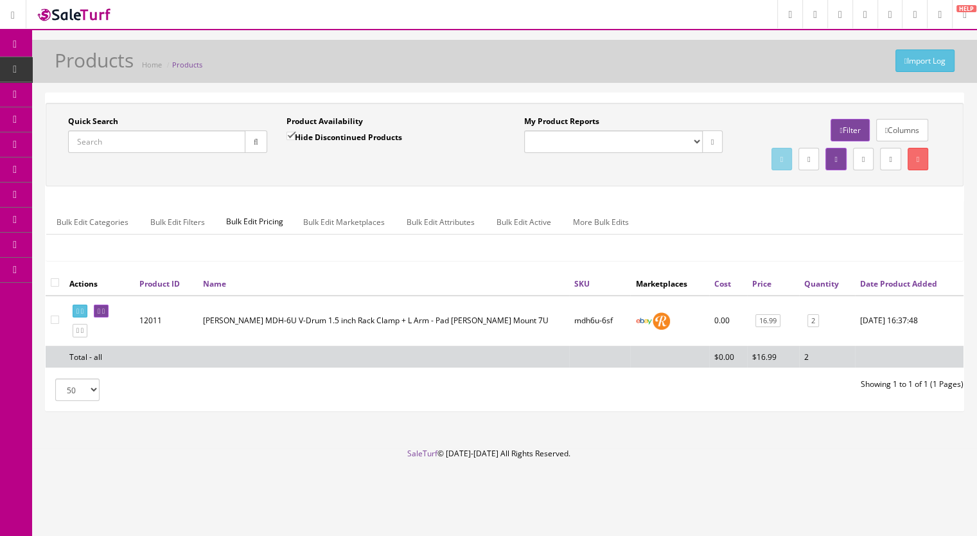
click at [149, 141] on input "Quick Search" at bounding box center [156, 141] width 177 height 22
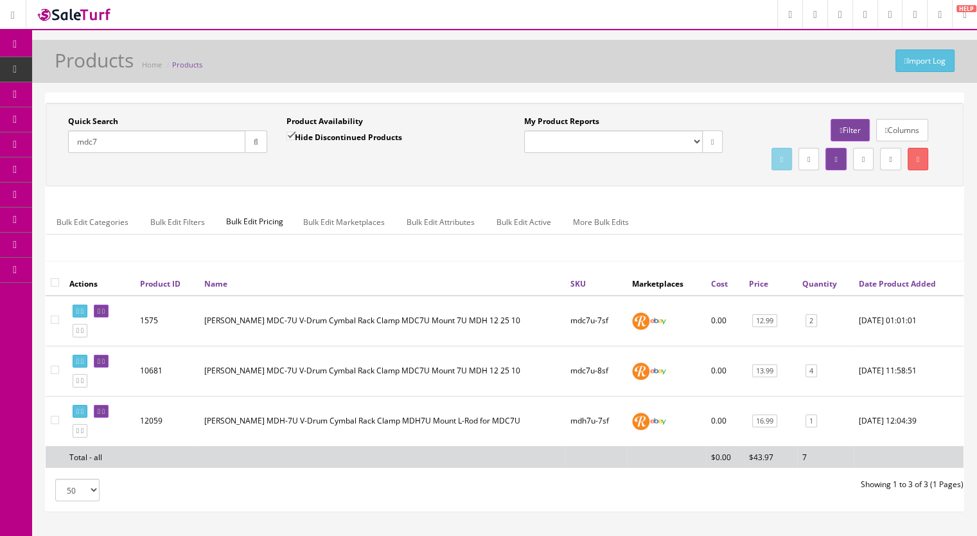
type input "mdc7"
click at [77, 71] on icon at bounding box center [73, 69] width 13 height 10
